Goal: Find specific page/section: Find specific page/section

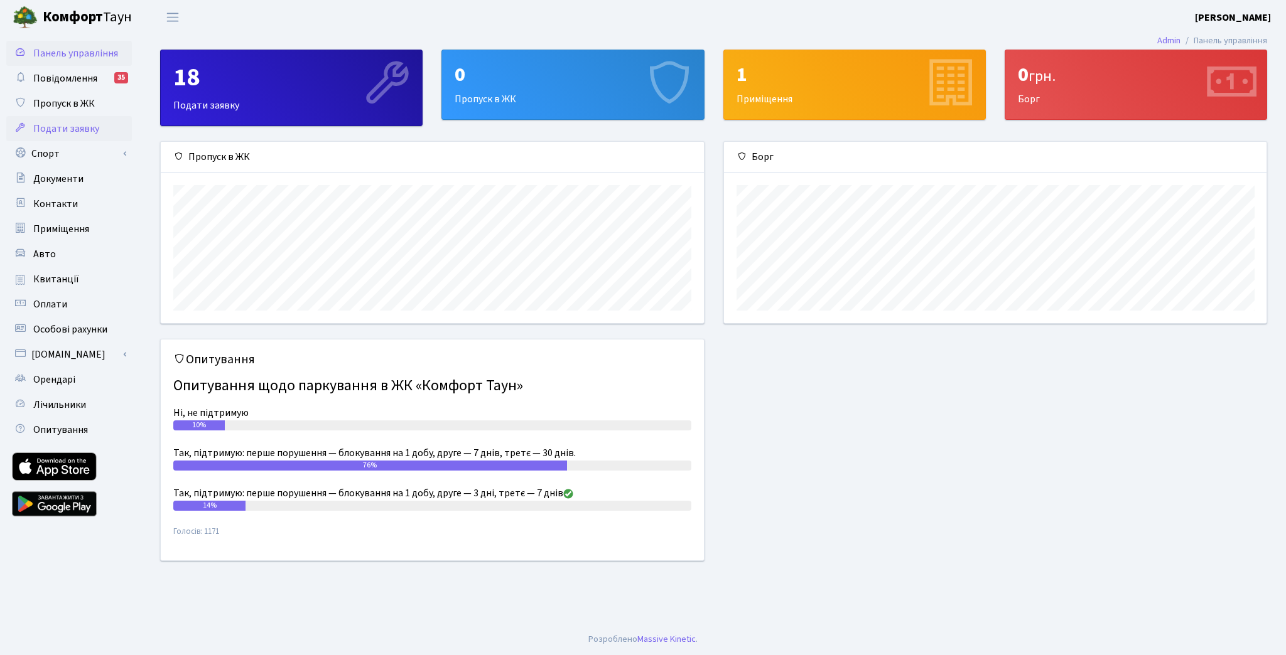
scroll to position [181, 543]
click at [73, 287] on link "Квитанції" at bounding box center [69, 279] width 126 height 25
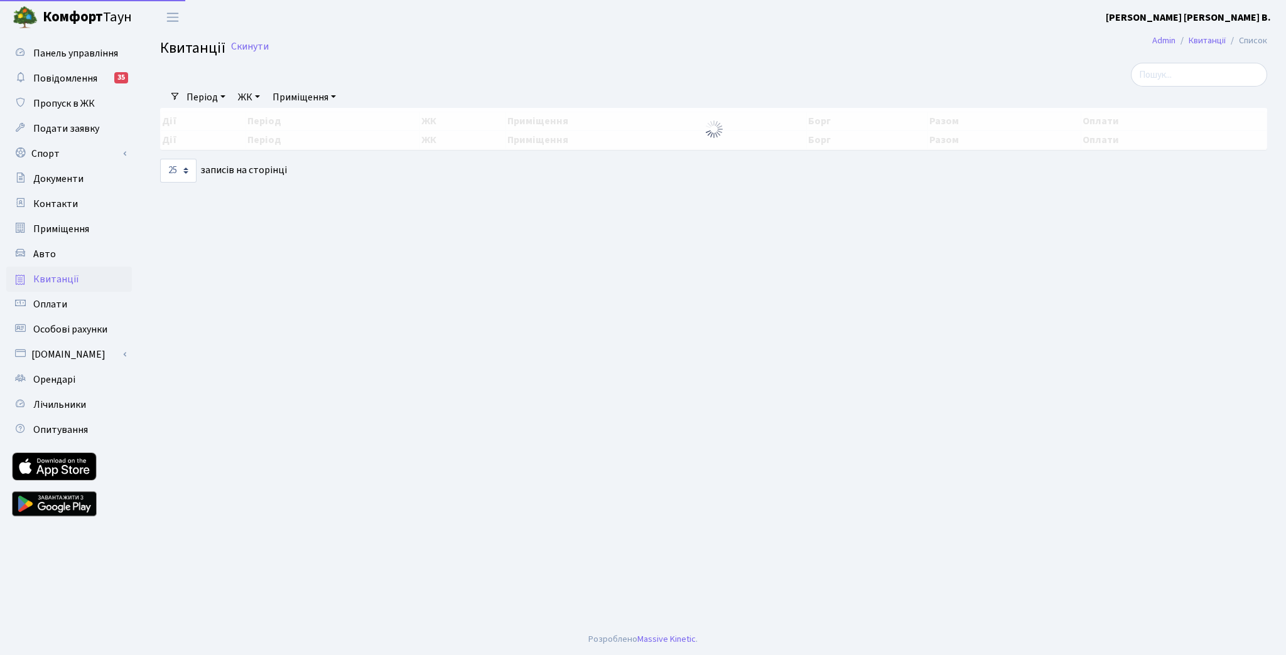
select select "25"
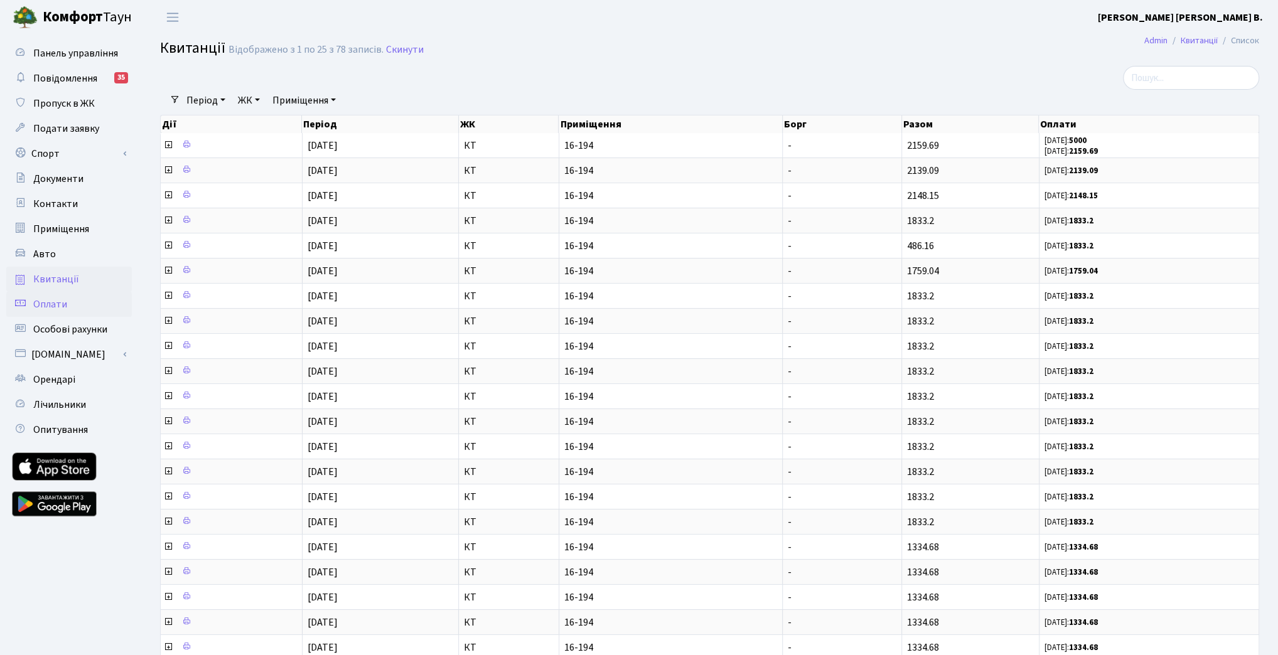
click at [48, 296] on link "Оплати" at bounding box center [69, 304] width 126 height 25
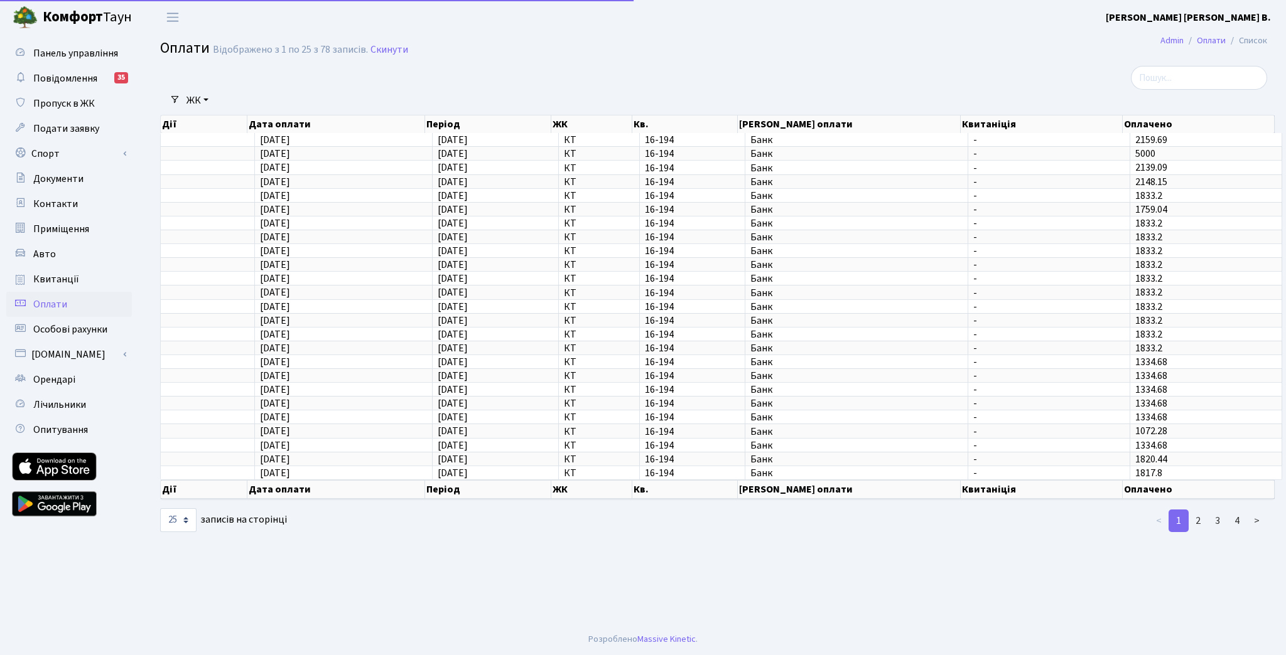
select select "25"
drag, startPoint x: 272, startPoint y: 147, endPoint x: 1021, endPoint y: 156, distance: 749.1
click at [812, 152] on tr "06.09.2025 06.09.2025 КТ 16-194 Банк - 5000" at bounding box center [721, 153] width 1121 height 14
drag, startPoint x: 1139, startPoint y: 155, endPoint x: 749, endPoint y: 154, distance: 389.9
click at [749, 154] on tr "06.09.2025 06.09.2025 КТ 16-194 Банк - 5000" at bounding box center [721, 153] width 1121 height 14
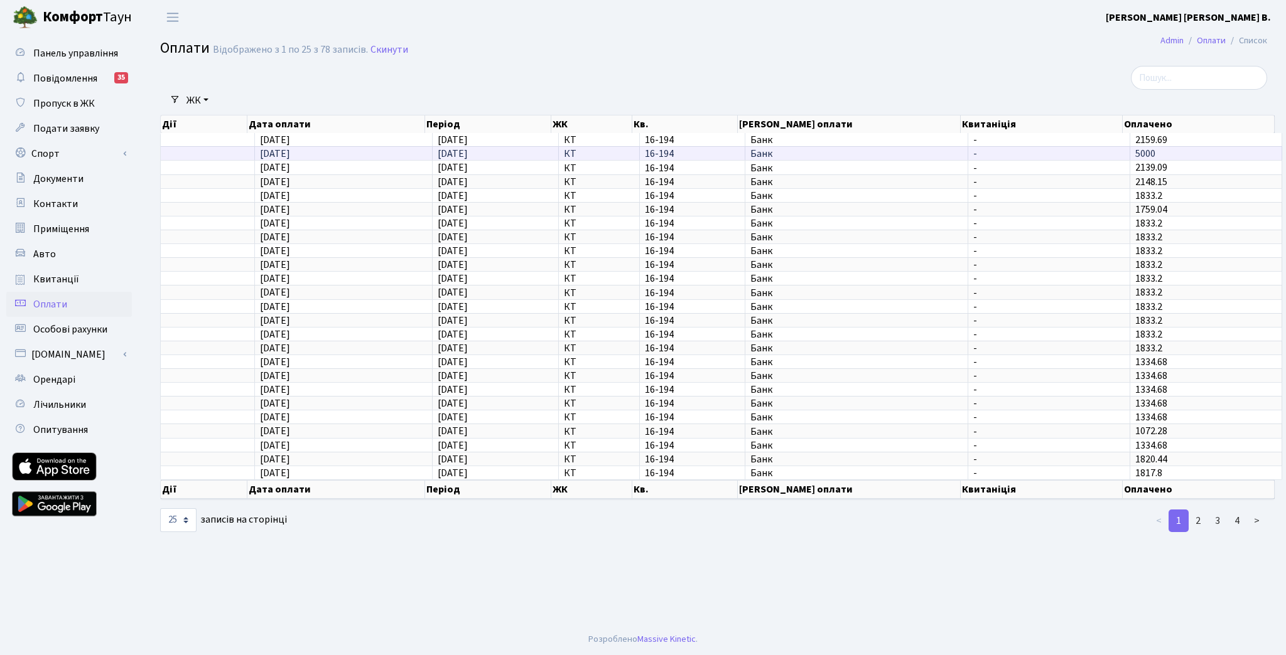
click at [732, 152] on span "16-194" at bounding box center [692, 154] width 95 height 10
drag, startPoint x: 649, startPoint y: 154, endPoint x: 574, endPoint y: 154, distance: 75.3
click at [640, 154] on td "16-194" at bounding box center [692, 153] width 105 height 14
click at [458, 158] on span "06.09.2025" at bounding box center [453, 154] width 30 height 14
drag, startPoint x: 244, startPoint y: 154, endPoint x: 459, endPoint y: 153, distance: 215.4
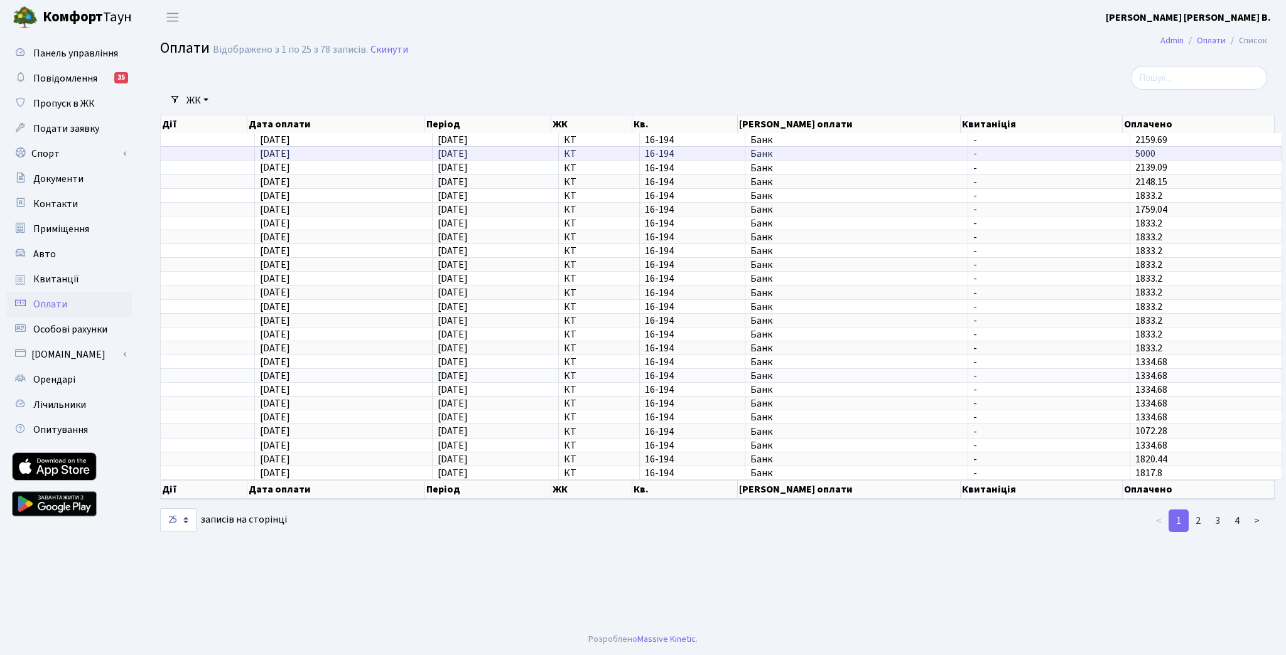
click at [456, 154] on tr "06.09.2025 06.09.2025 КТ 16-194 Банк - 5000" at bounding box center [721, 153] width 1121 height 14
click at [459, 153] on span "[DATE]" at bounding box center [453, 154] width 30 height 14
click at [863, 177] on span "Банк" at bounding box center [856, 182] width 212 height 10
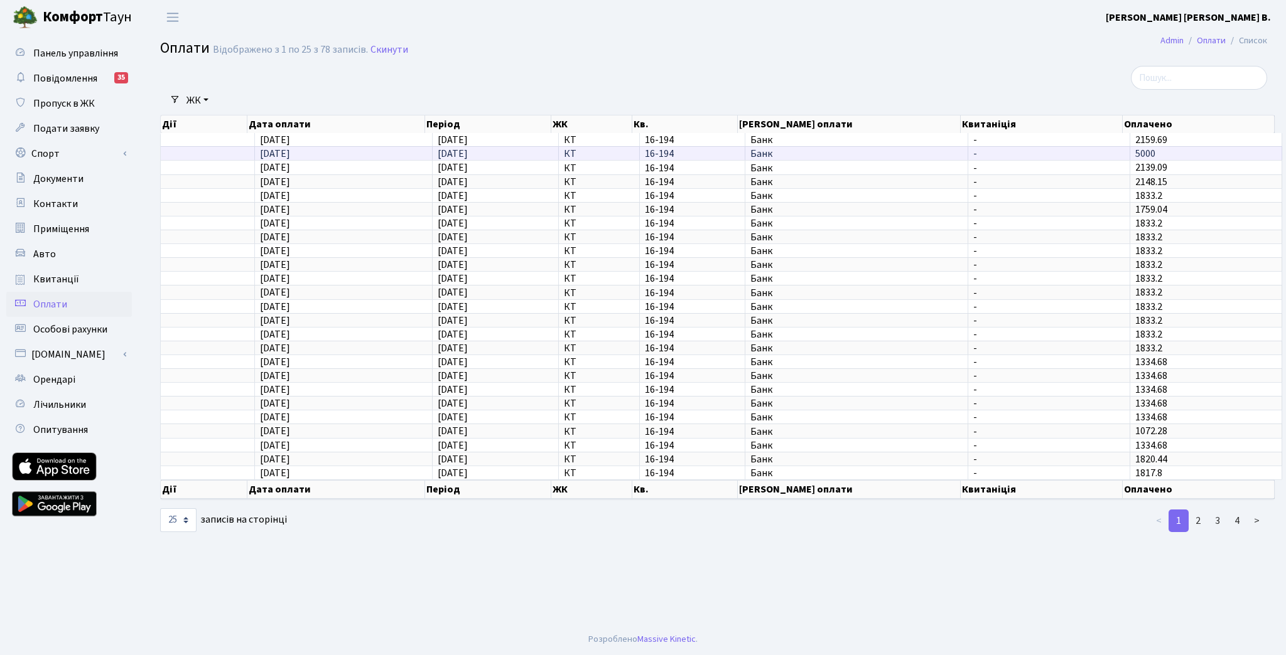
drag, startPoint x: 1172, startPoint y: 154, endPoint x: 1069, endPoint y: 154, distance: 103.0
click at [1069, 154] on tr "06.09.2025 06.09.2025 КТ 16-194 Банк - 5000" at bounding box center [721, 153] width 1121 height 14
click at [1067, 154] on span "-" at bounding box center [1048, 154] width 151 height 10
click at [267, 158] on span "[DATE]" at bounding box center [275, 154] width 30 height 14
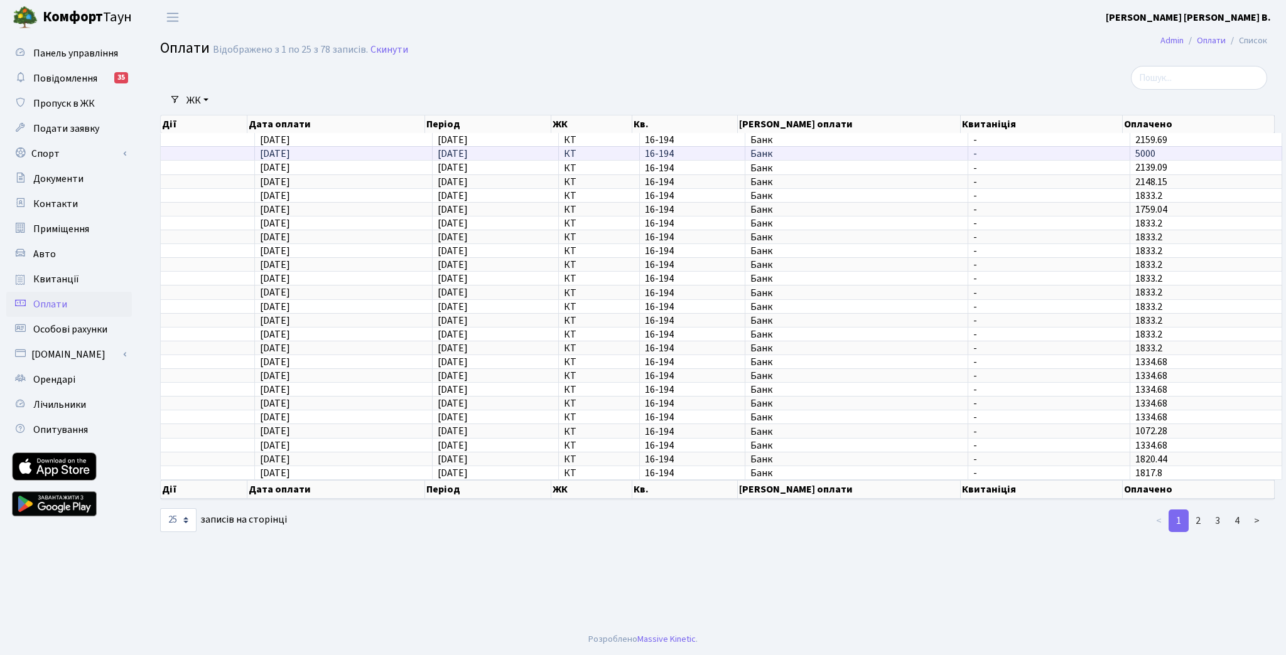
click at [267, 158] on span "[DATE]" at bounding box center [275, 154] width 30 height 14
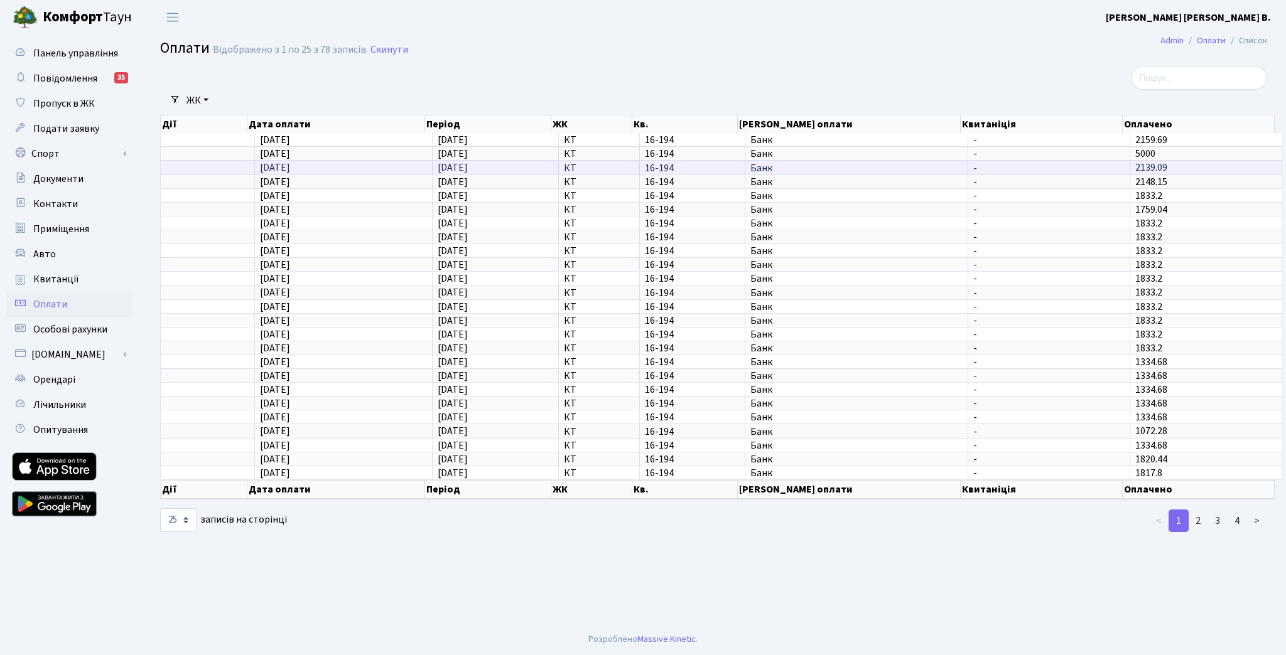
click at [202, 166] on td at bounding box center [208, 167] width 94 height 14
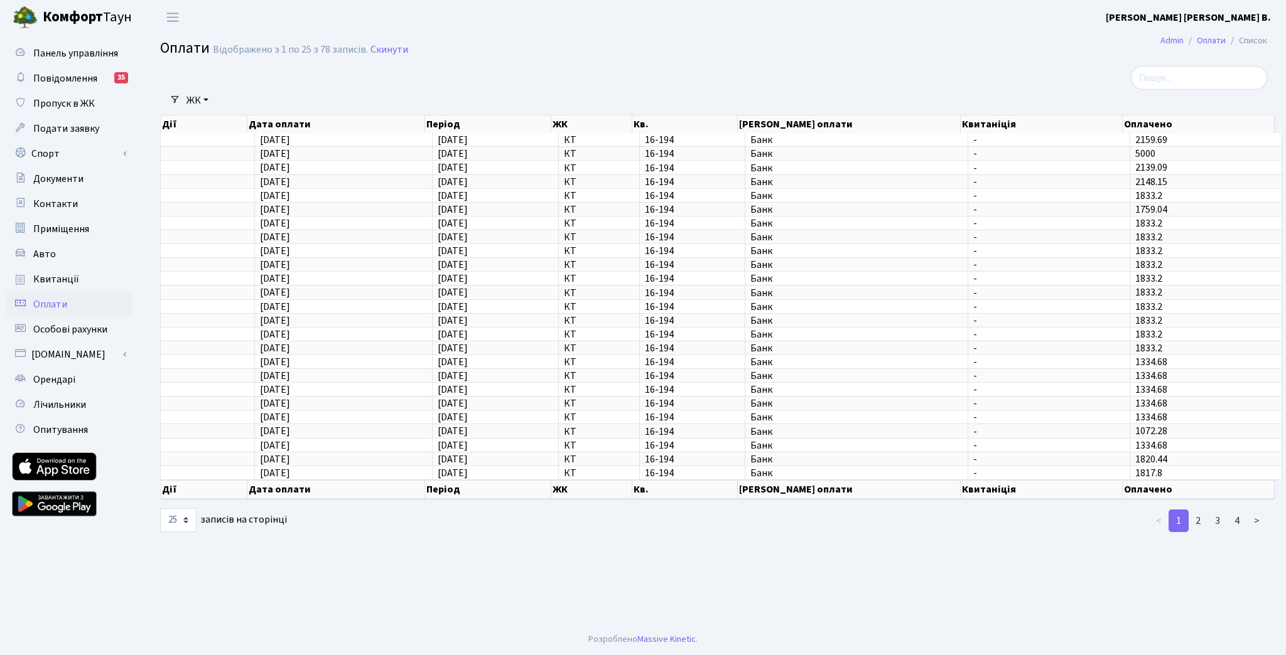
click at [99, 308] on link "Оплати" at bounding box center [69, 304] width 126 height 25
select select "25"
click at [100, 281] on link "Квитанції" at bounding box center [69, 279] width 126 height 25
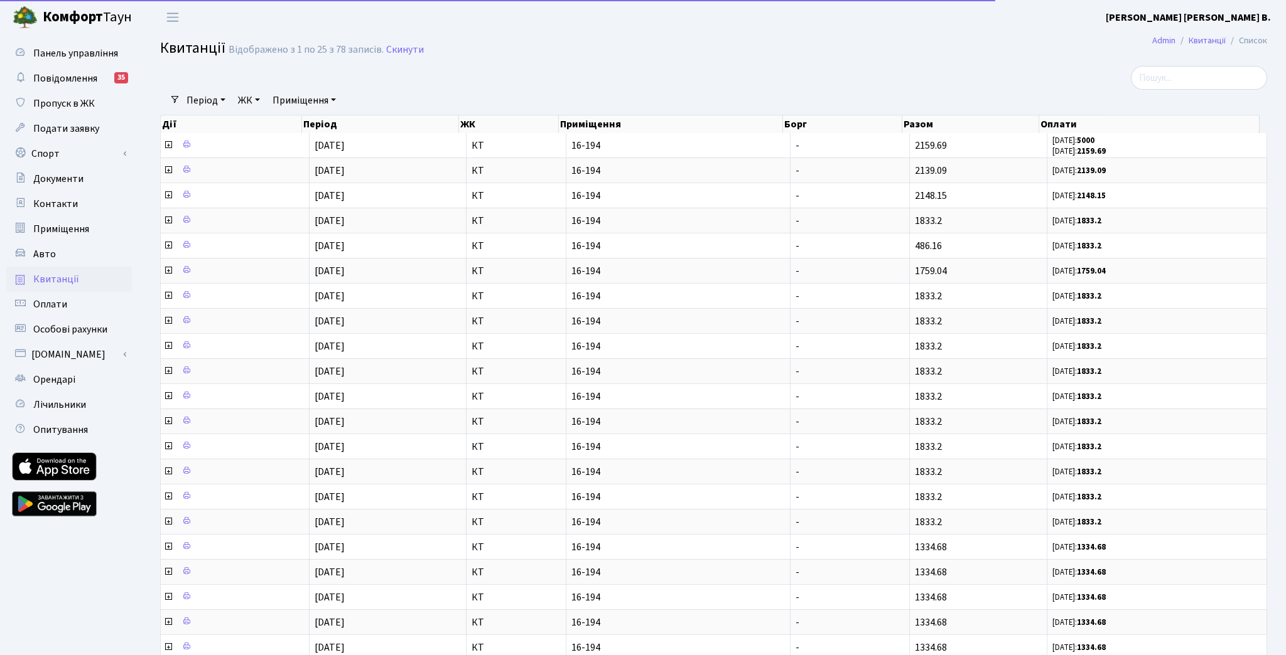
select select "25"
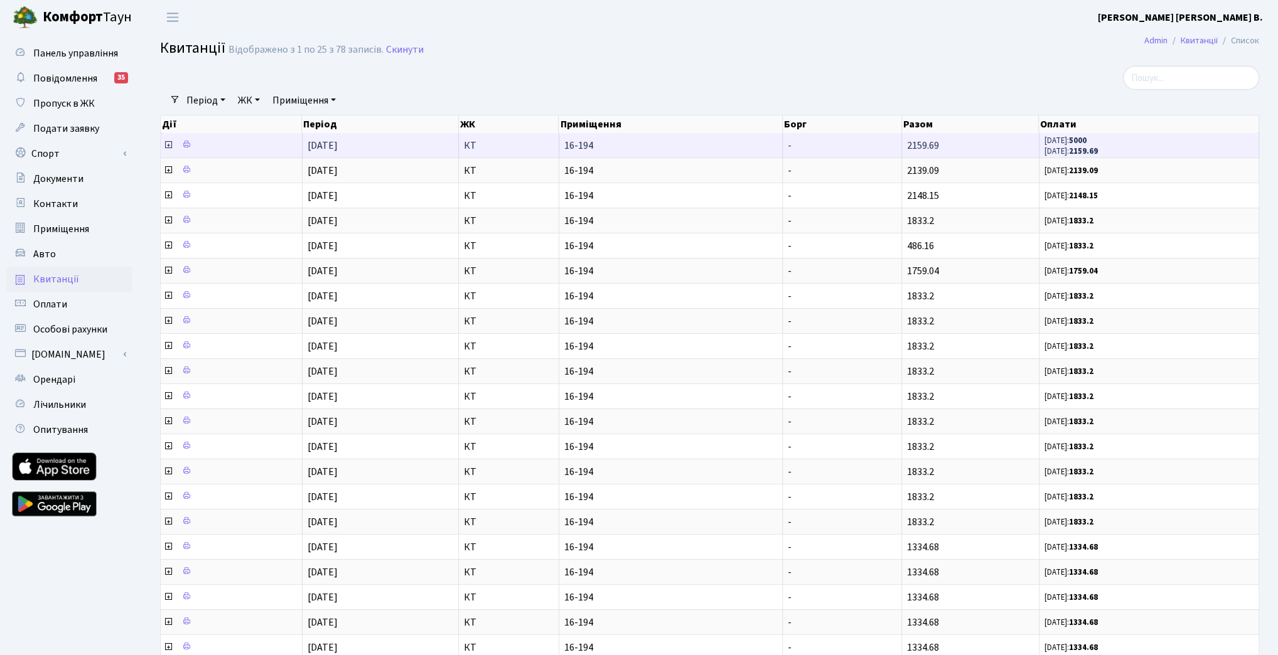
click at [163, 147] on icon at bounding box center [168, 145] width 10 height 10
click at [164, 145] on icon at bounding box center [168, 145] width 10 height 10
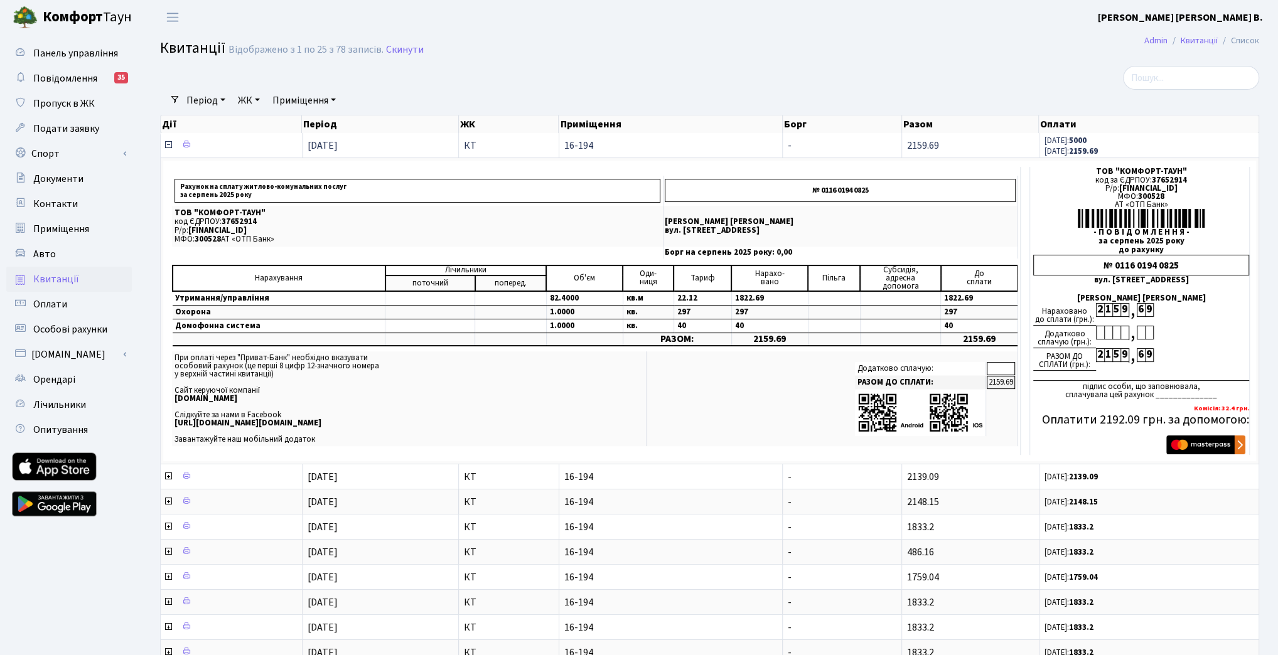
click at [167, 144] on icon at bounding box center [168, 145] width 10 height 10
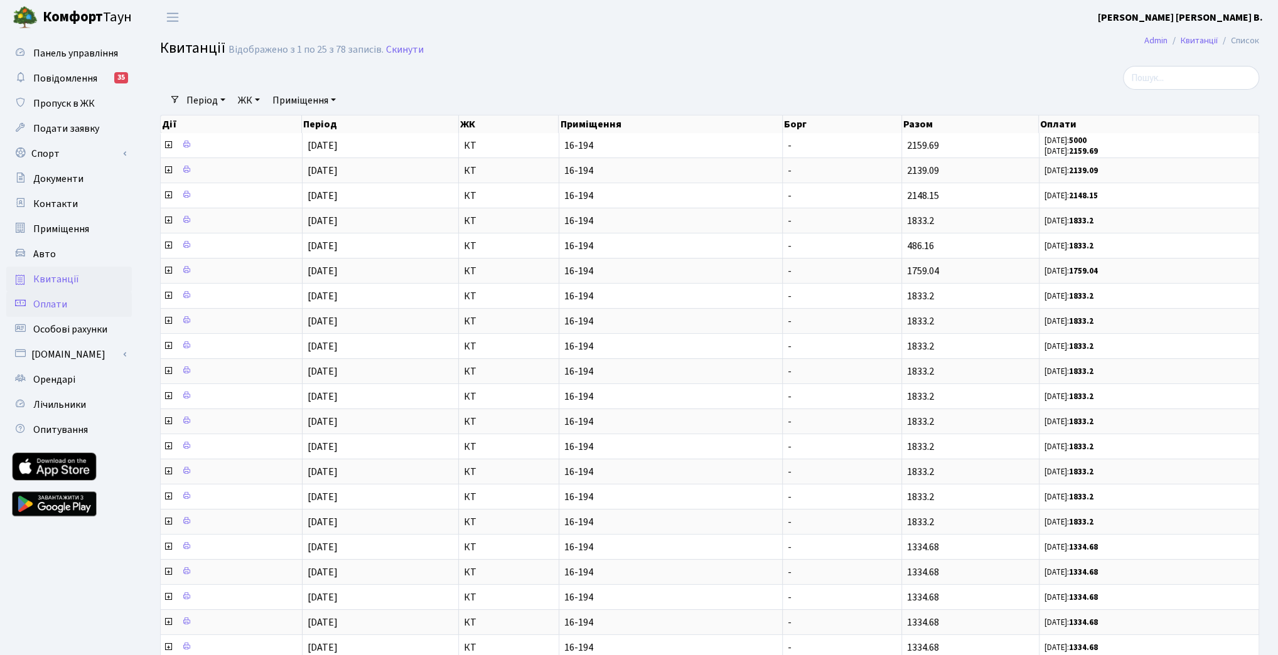
click at [38, 313] on link "Оплати" at bounding box center [69, 304] width 126 height 25
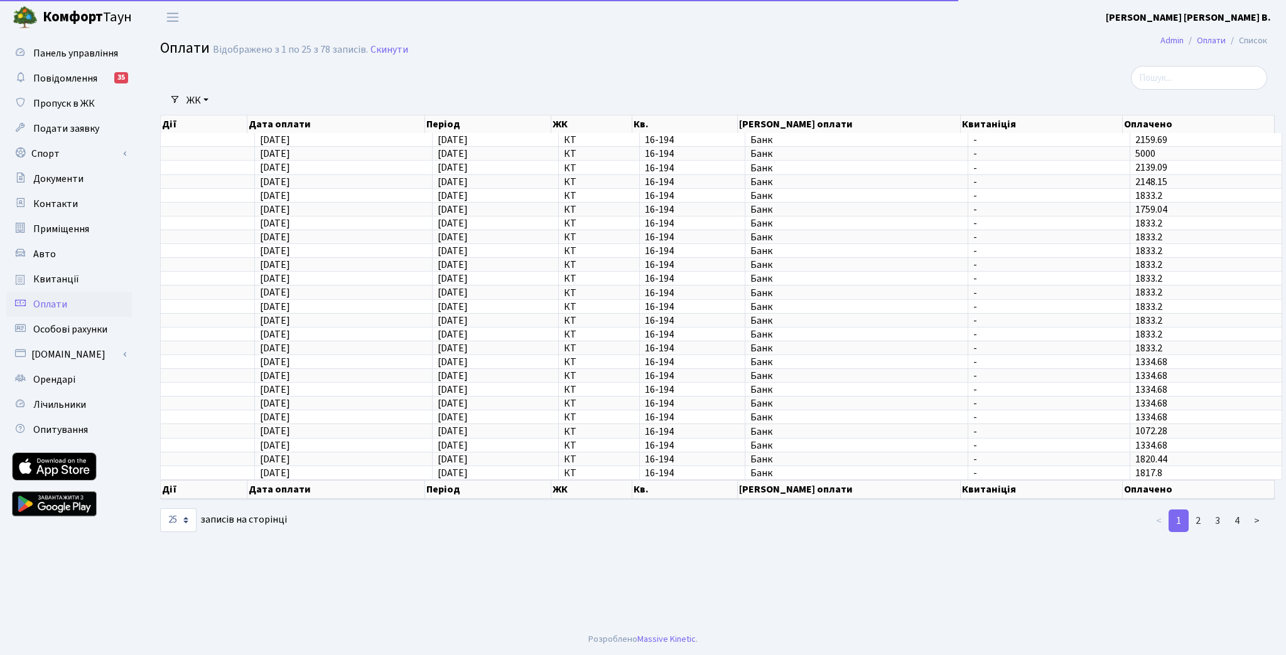
select select "25"
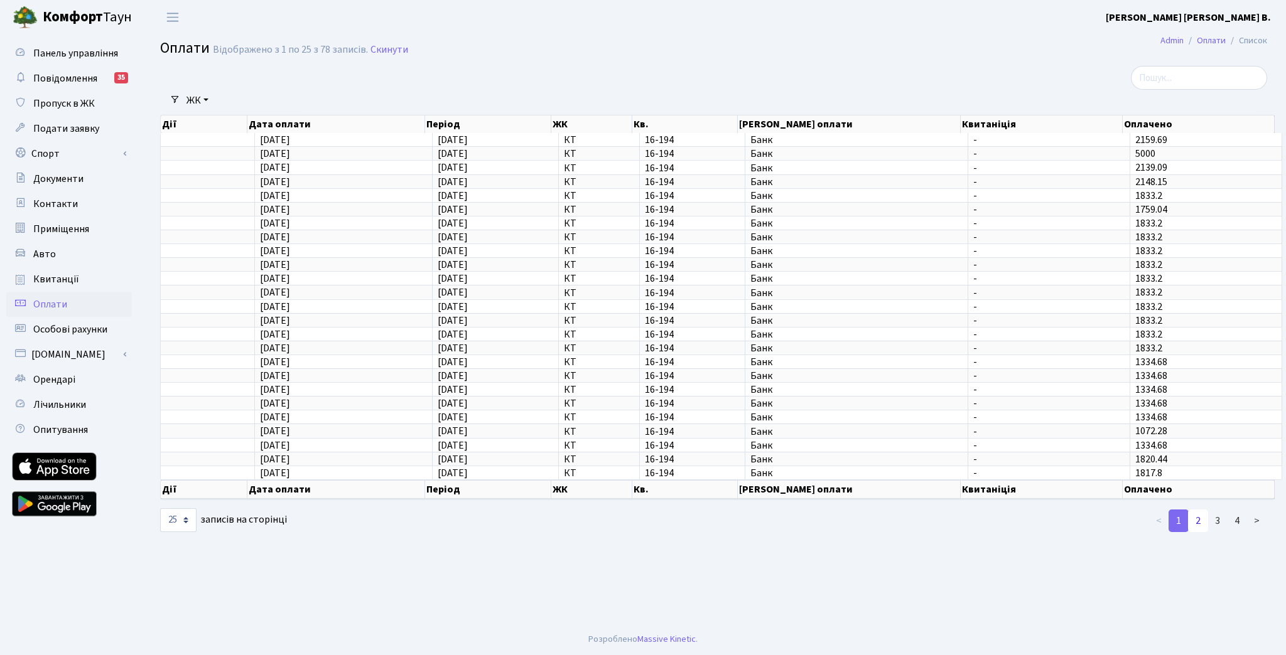
click at [1193, 510] on link "2" at bounding box center [1198, 521] width 20 height 23
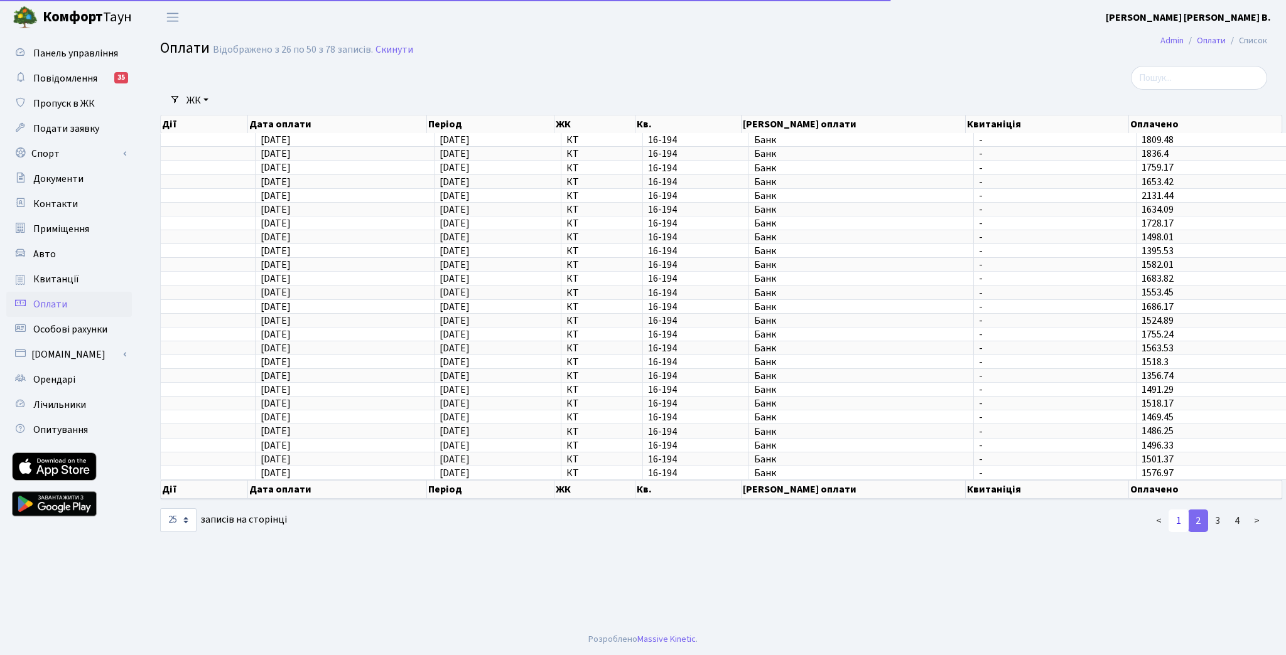
click at [1182, 510] on link "1" at bounding box center [1178, 521] width 20 height 23
